Goal: Communication & Community: Share content

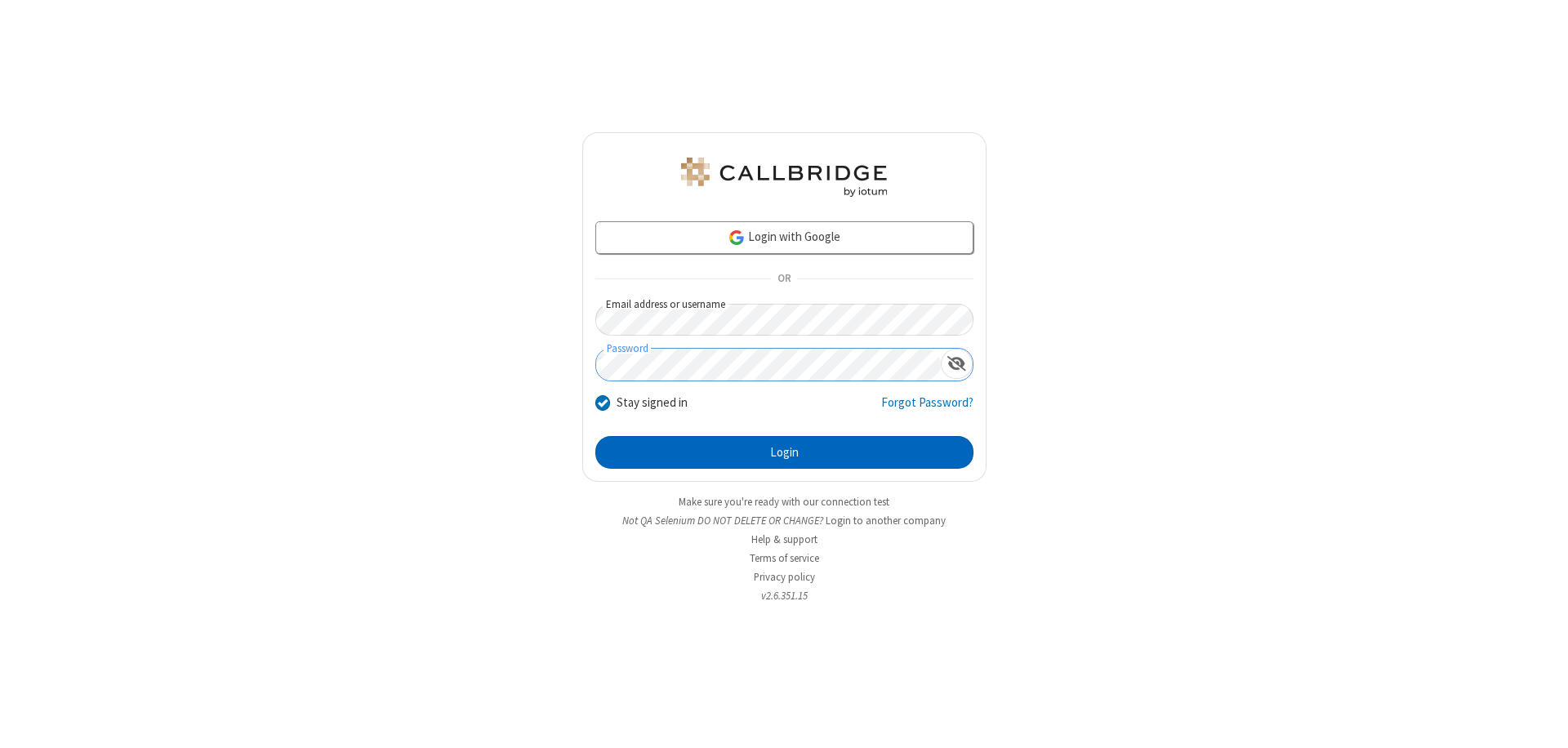
click at [784, 453] on button "Login" at bounding box center [784, 453] width 378 height 33
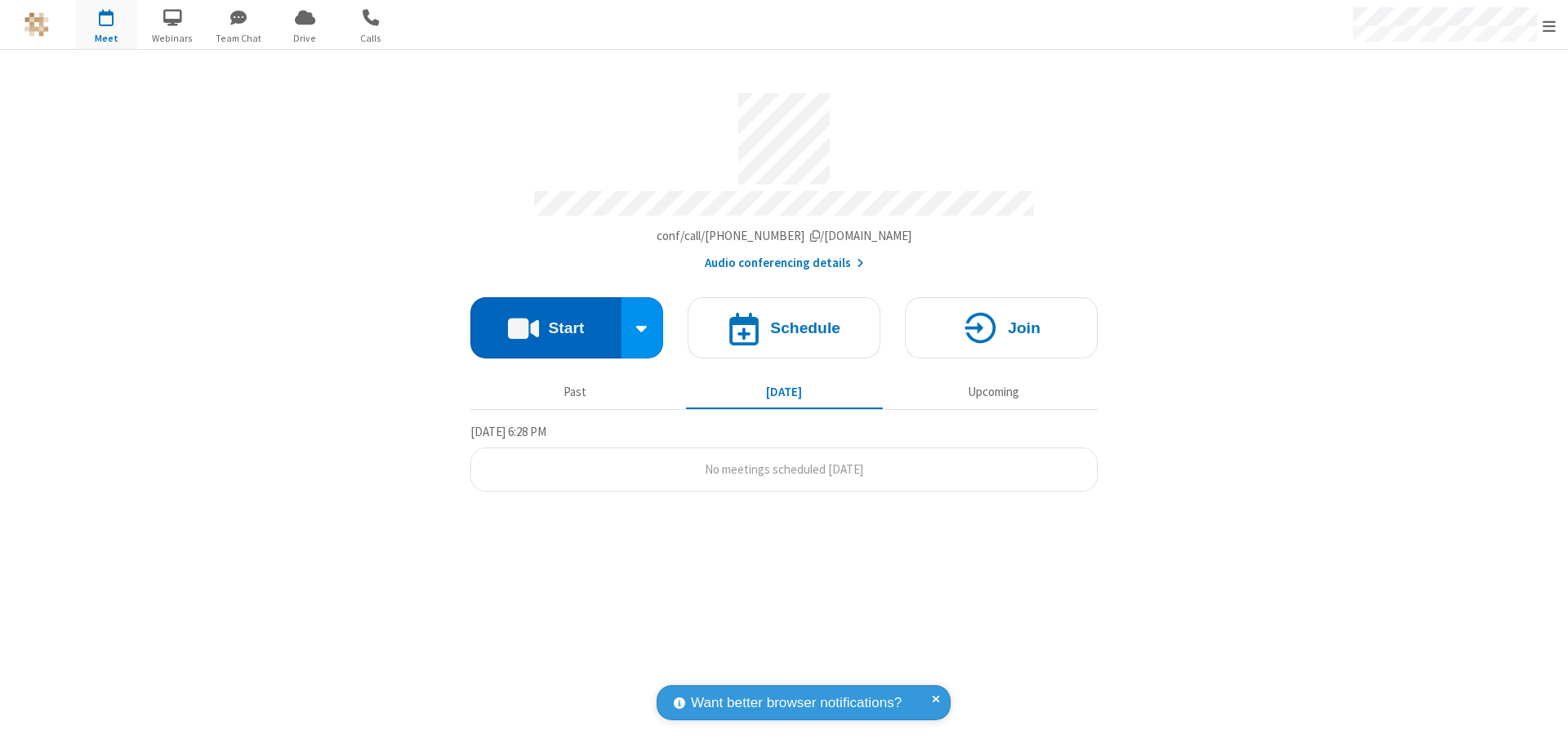
click at [546, 320] on button "Start" at bounding box center [546, 327] width 151 height 61
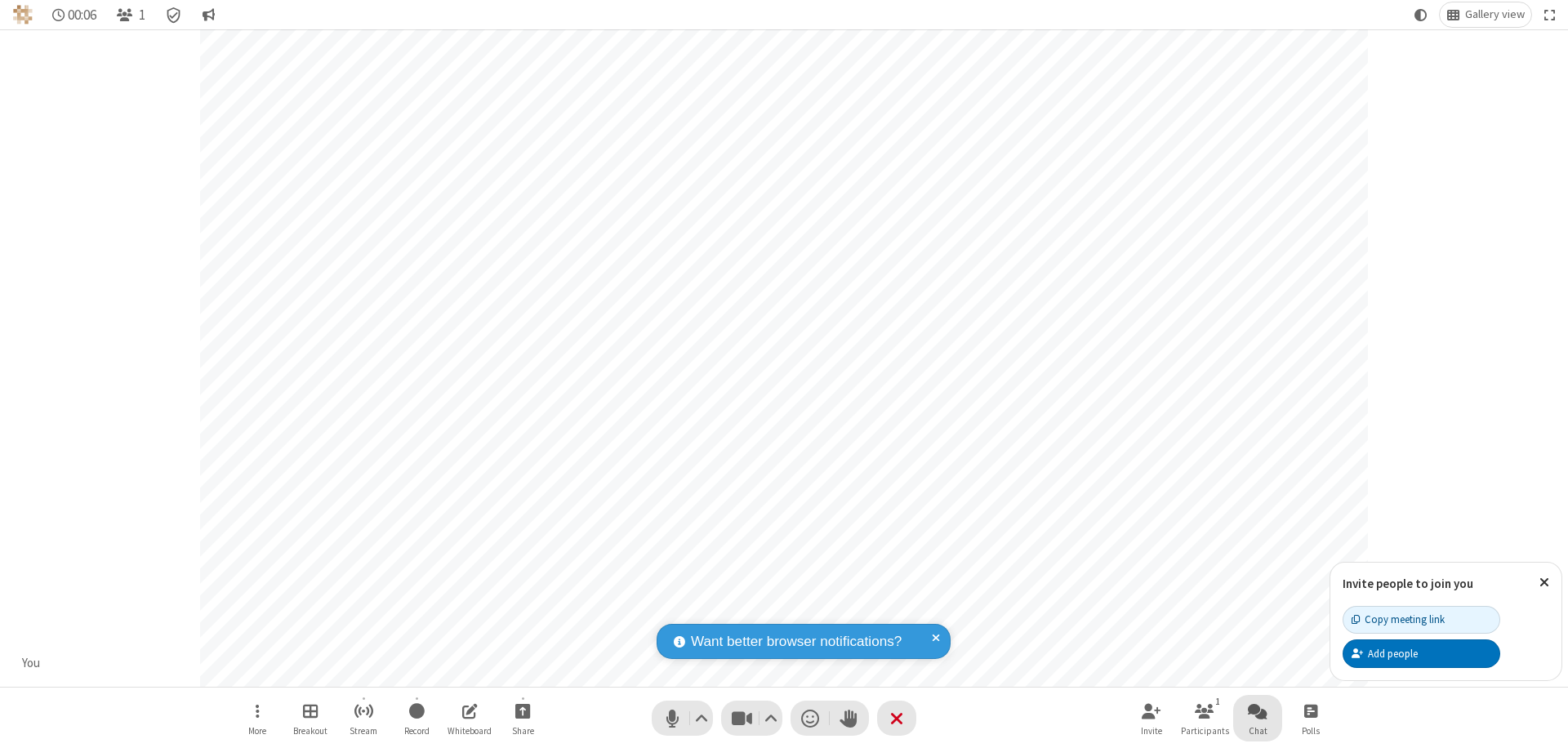
click at [1258, 710] on span "Open chat" at bounding box center [1258, 710] width 20 height 21
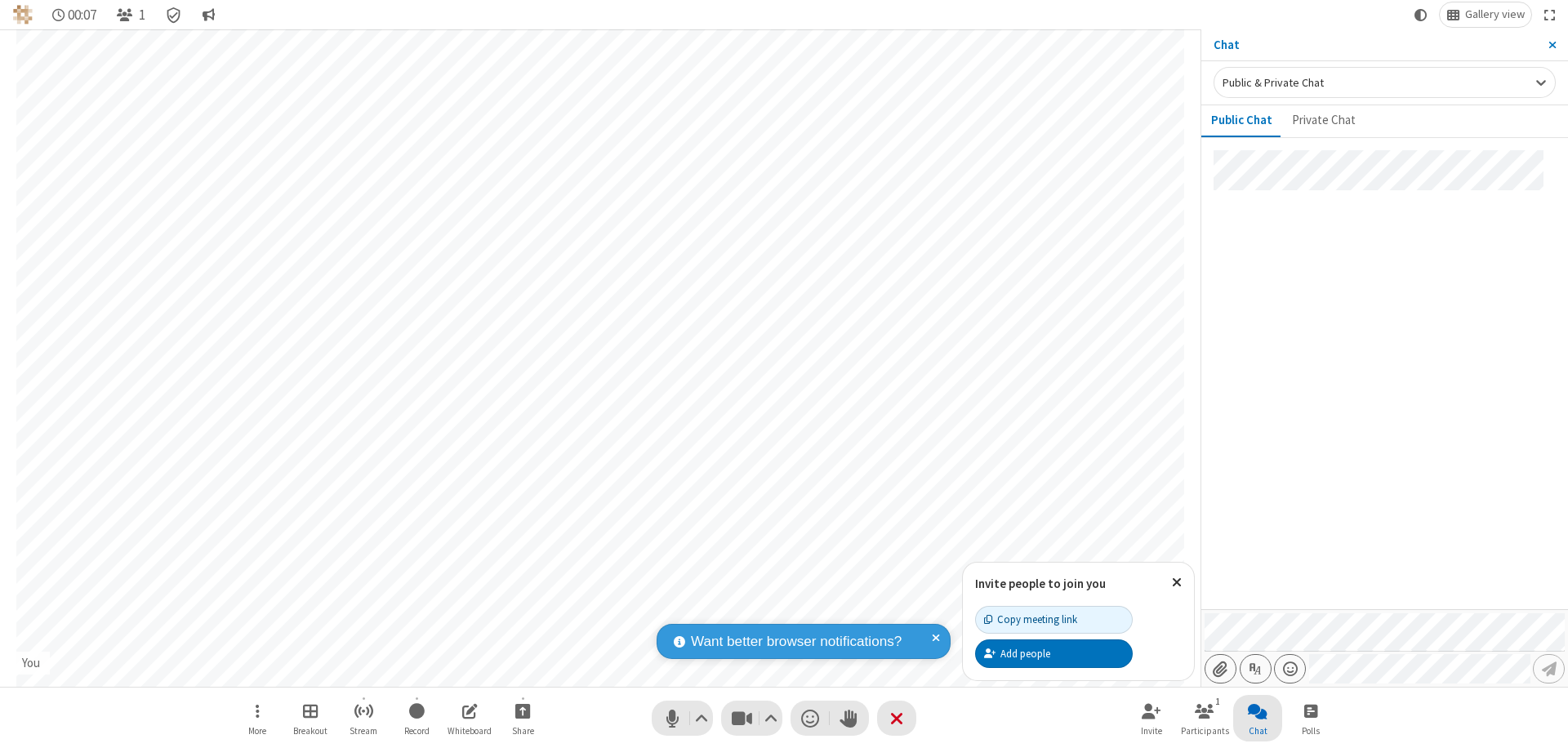
type input "C:\fakepath\doc_test.docx"
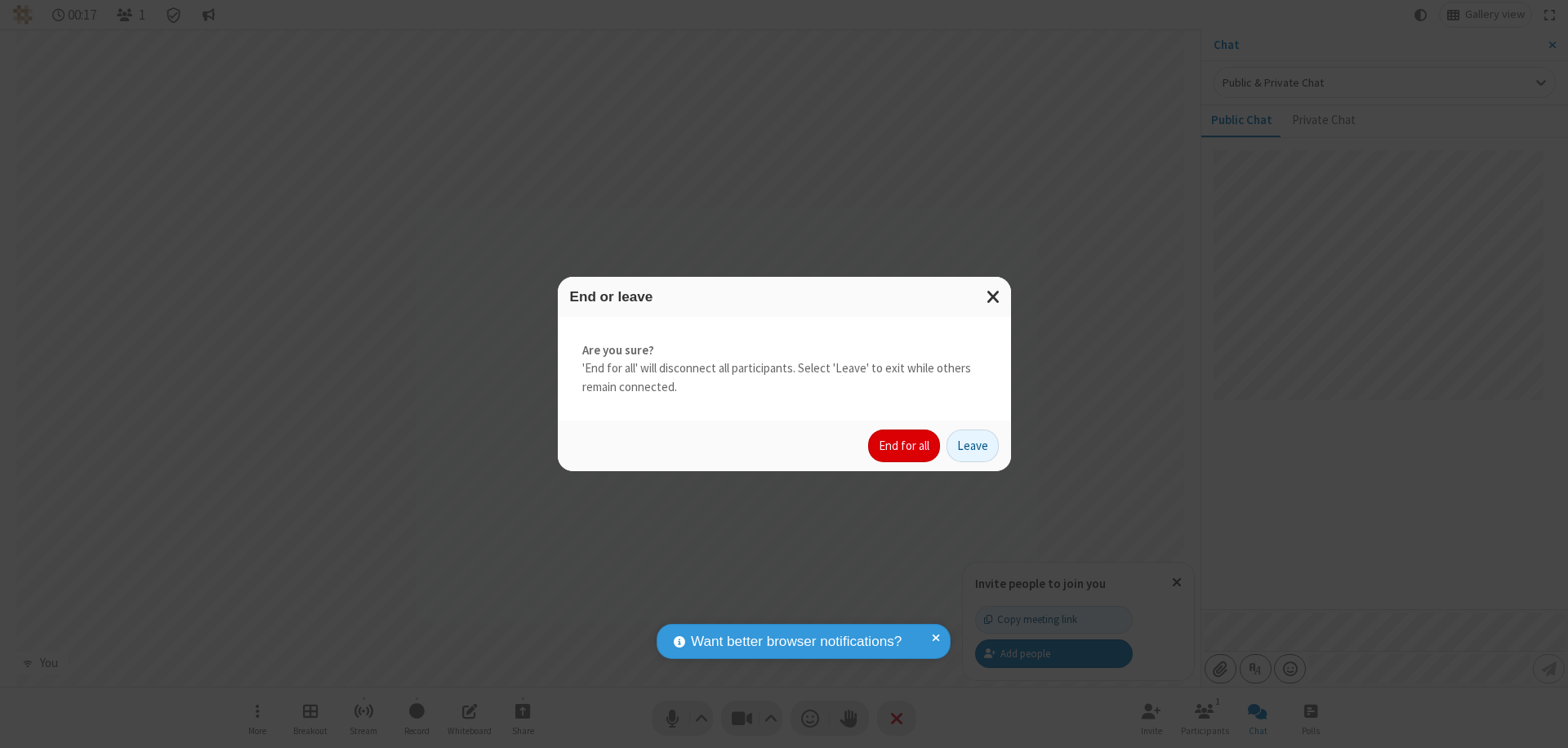
click at [905, 446] on button "End for all" at bounding box center [904, 446] width 72 height 33
